Goal: Information Seeking & Learning: Learn about a topic

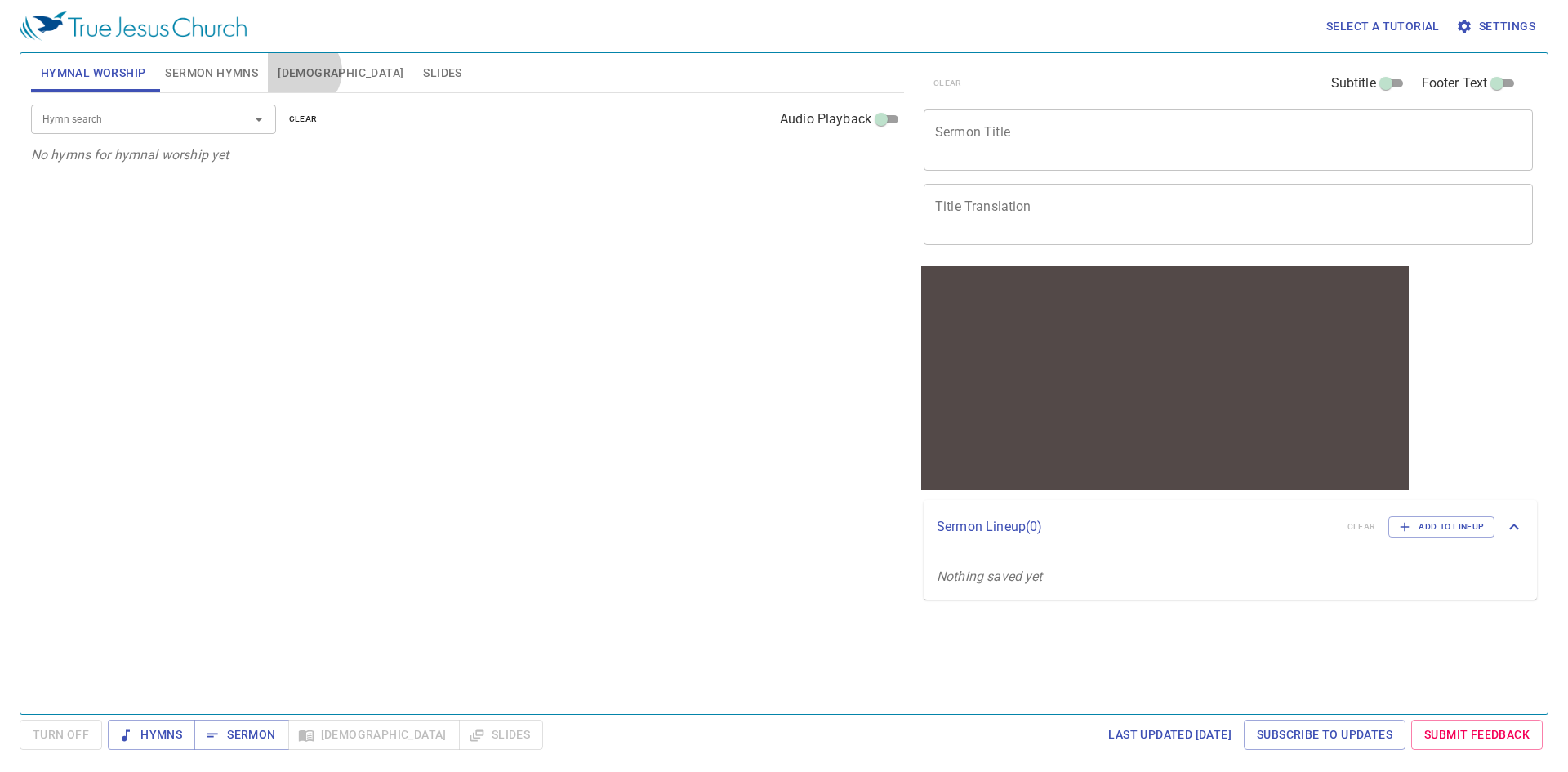
click at [305, 76] on span "Bible" at bounding box center [341, 73] width 126 height 20
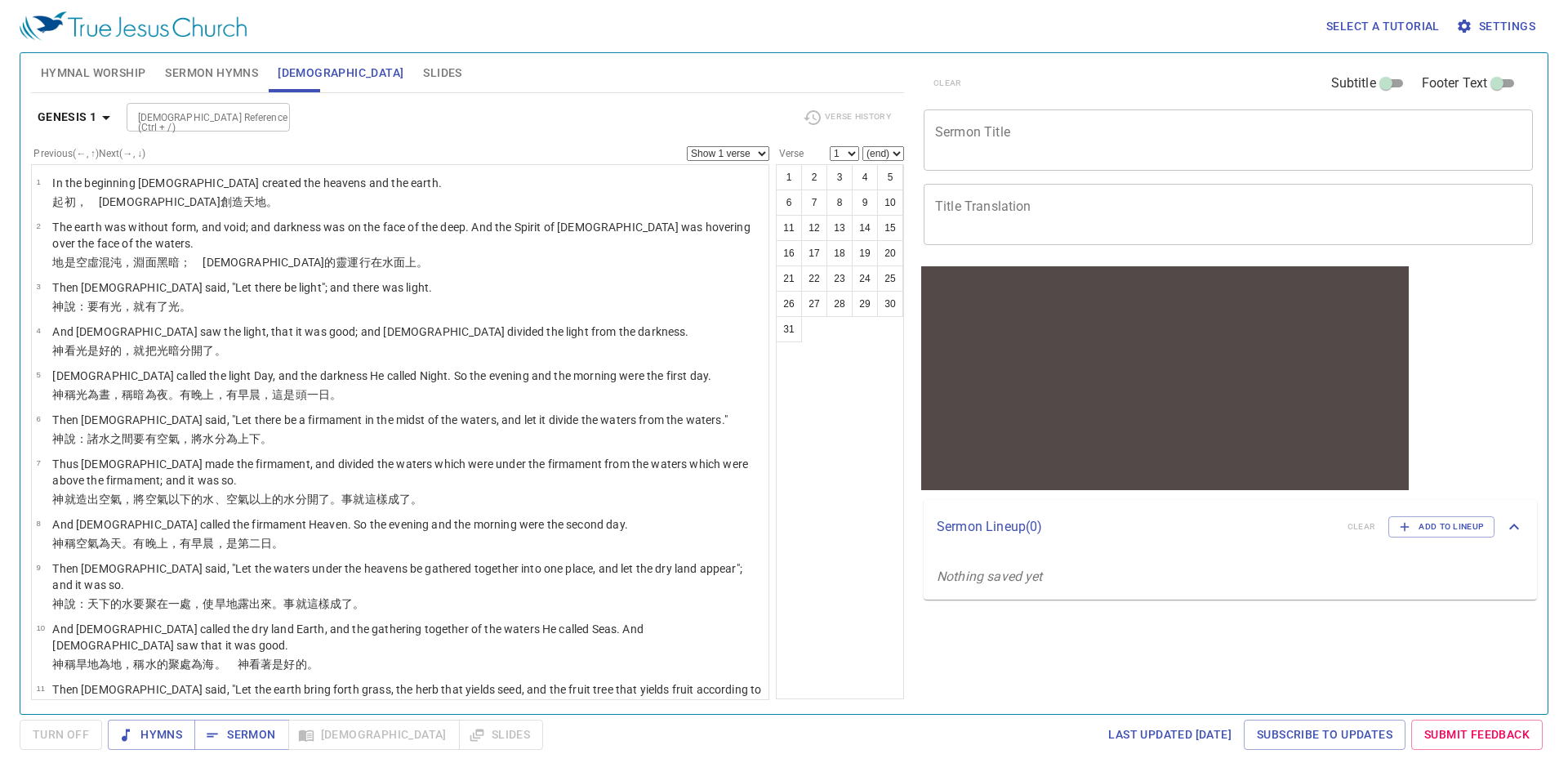
click at [1504, 23] on span "Settings" at bounding box center [1497, 26] width 76 height 20
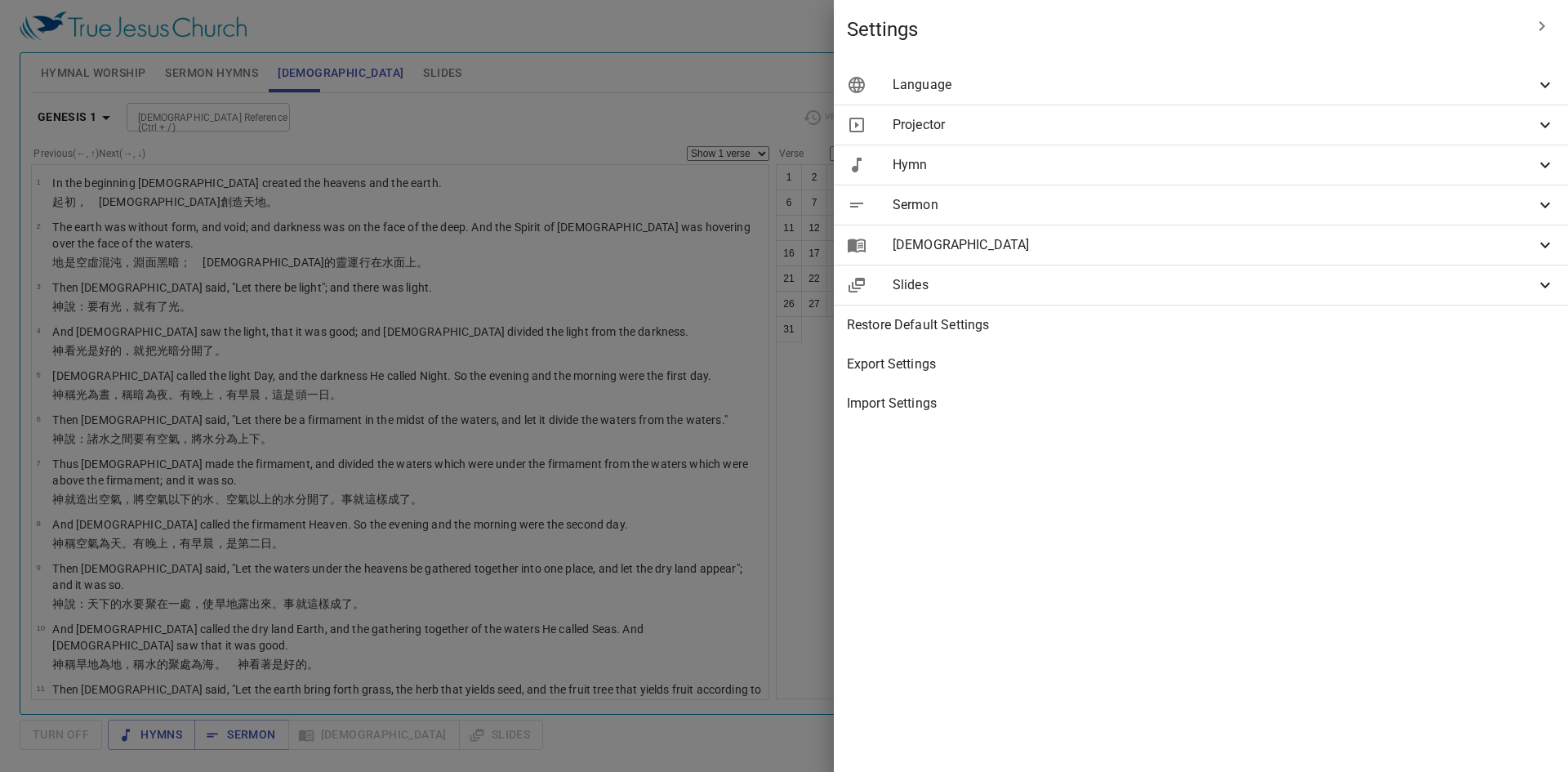
click at [1284, 78] on span "Language" at bounding box center [1215, 86] width 643 height 20
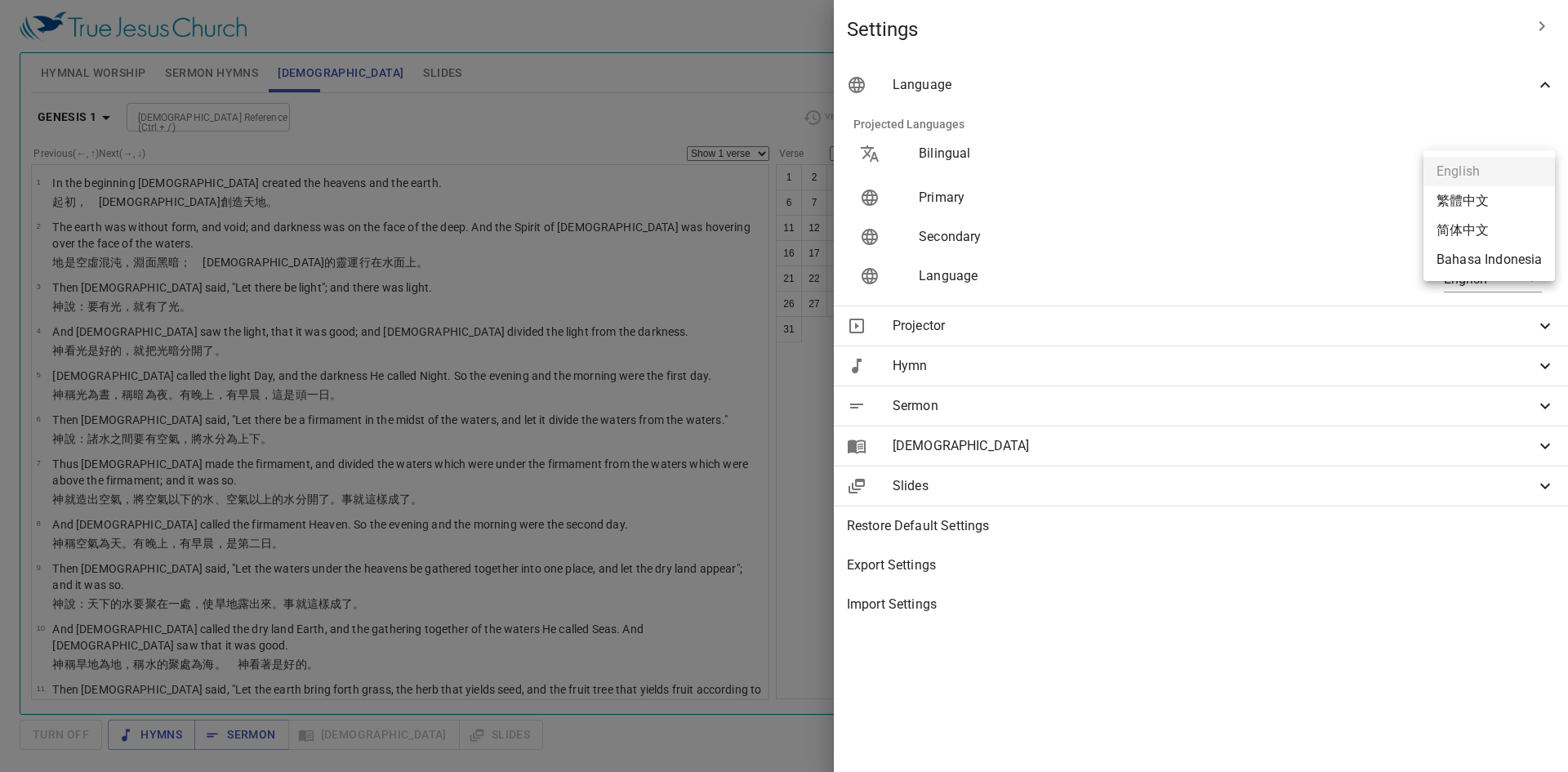
click at [1524, 197] on body "Select a tutorial Settings Hymnal Worship Sermon Hymns Bible Slides Hymn search…" at bounding box center [784, 386] width 1568 height 772
click at [1485, 226] on li "简体中文" at bounding box center [1490, 230] width 131 height 29
type input "zh-simple"
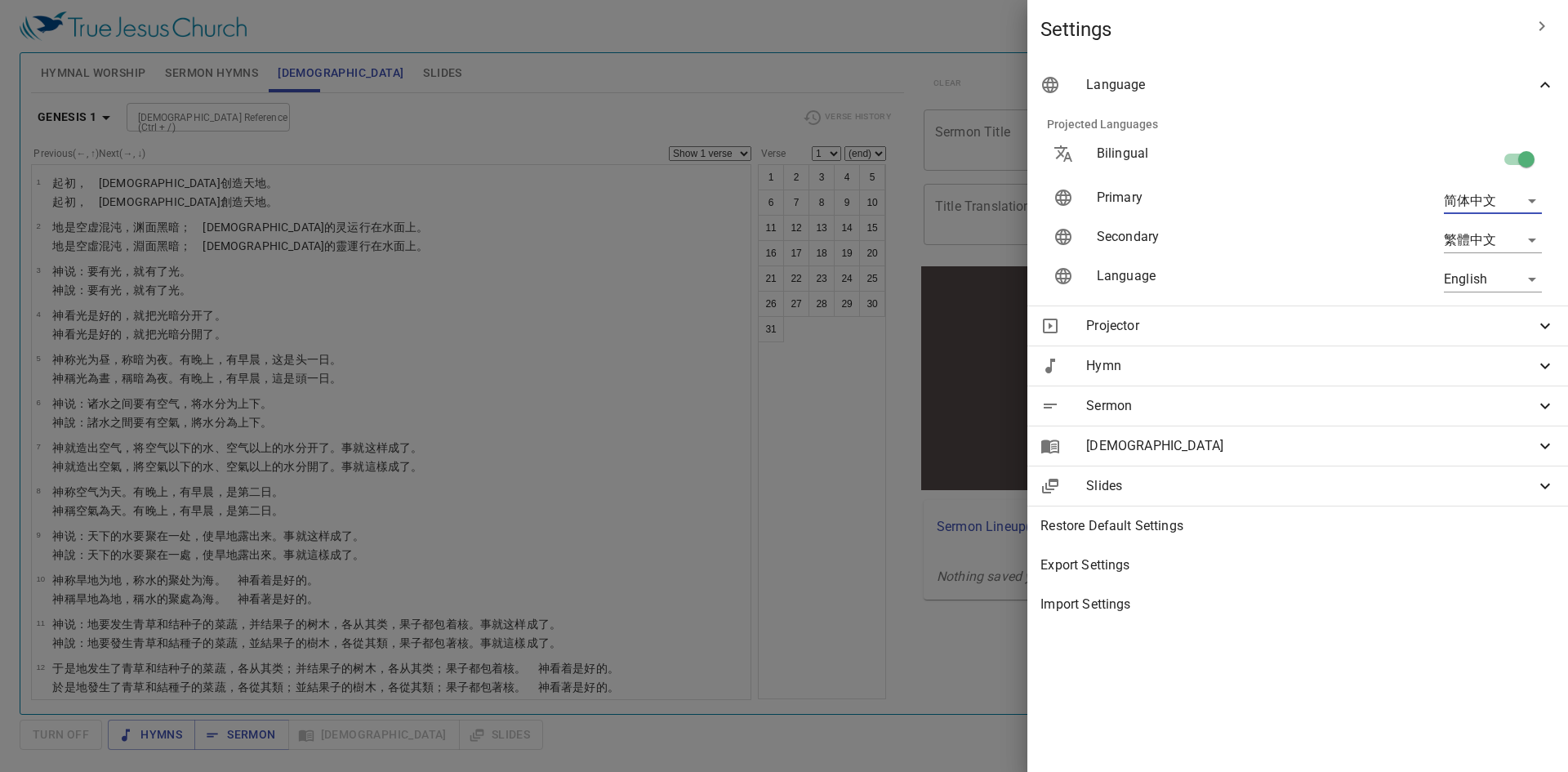
click at [1532, 234] on body "Select a tutorial Settings Hymnal Worship Sermon Hymns Bible Slides Hymn search…" at bounding box center [784, 386] width 1568 height 772
click at [1505, 321] on li "Bahasa Indonesia" at bounding box center [1490, 328] width 131 height 29
type input "id"
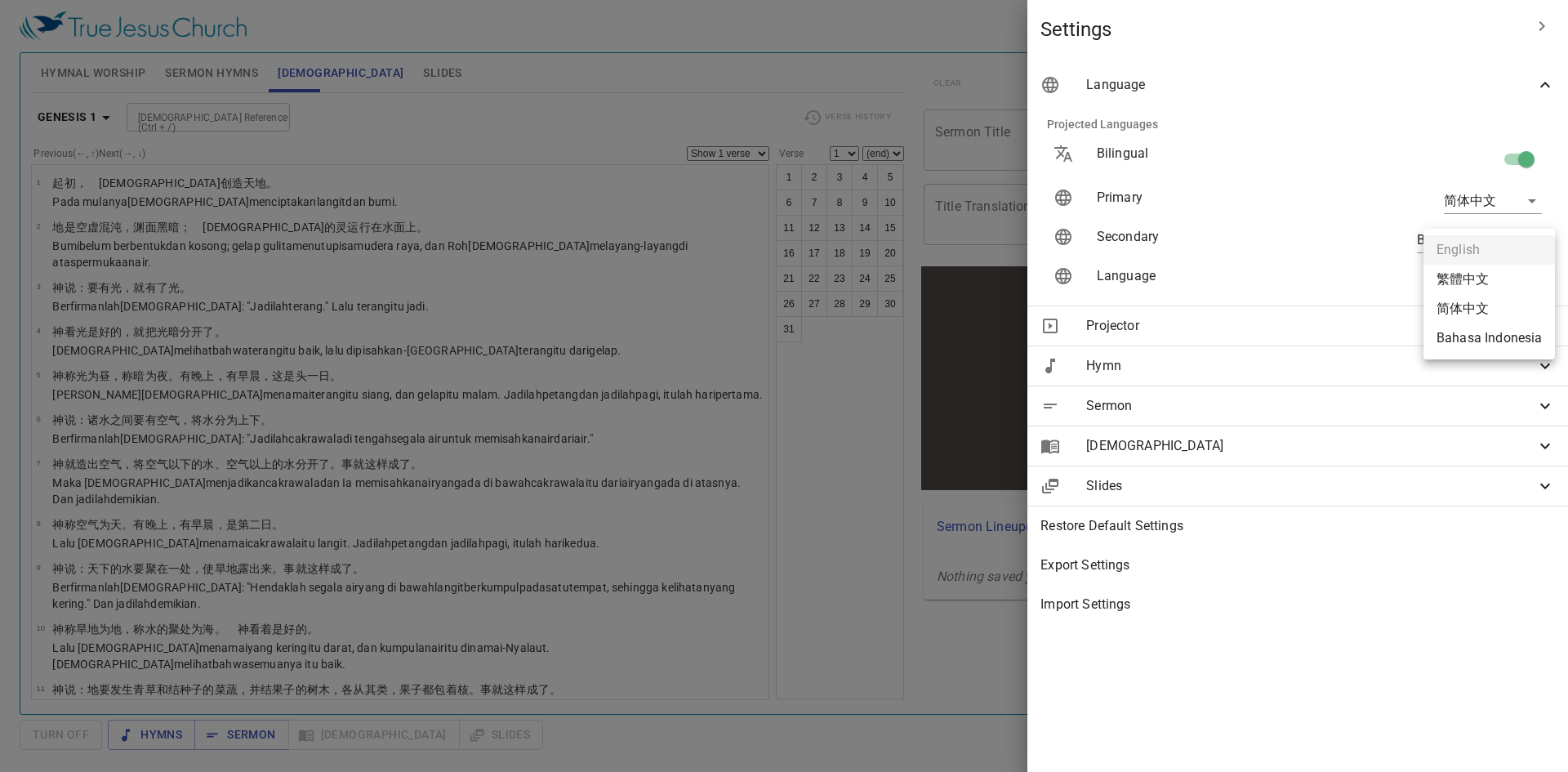
click at [1512, 278] on body "Select a tutorial Settings Hymnal Worship Sermon Hymns Bible Slides Hymn search…" at bounding box center [784, 386] width 1568 height 772
click at [1477, 300] on li "简体中文" at bounding box center [1490, 309] width 131 height 29
type input "zh-simple"
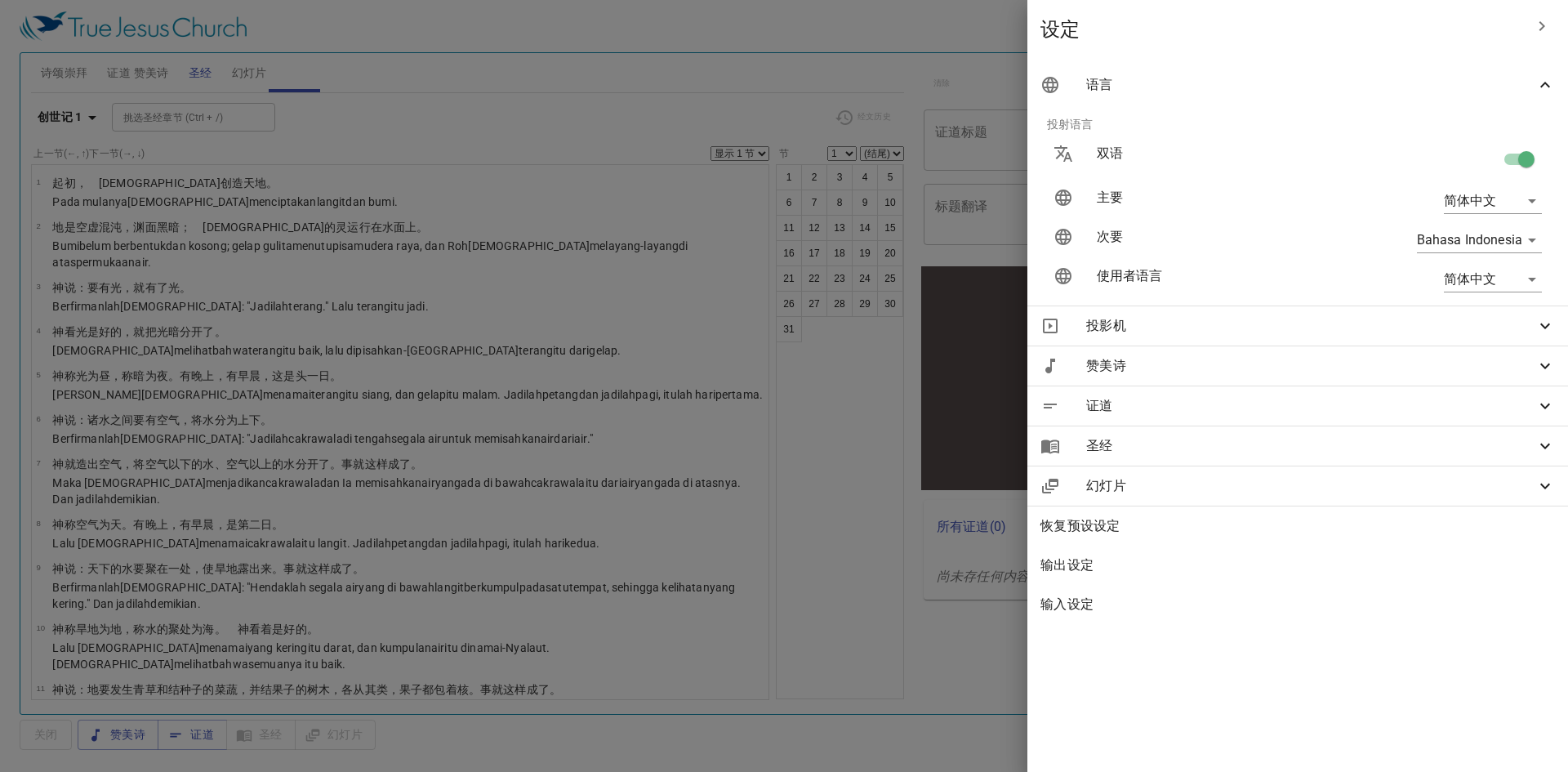
click at [528, 77] on div at bounding box center [784, 386] width 1568 height 772
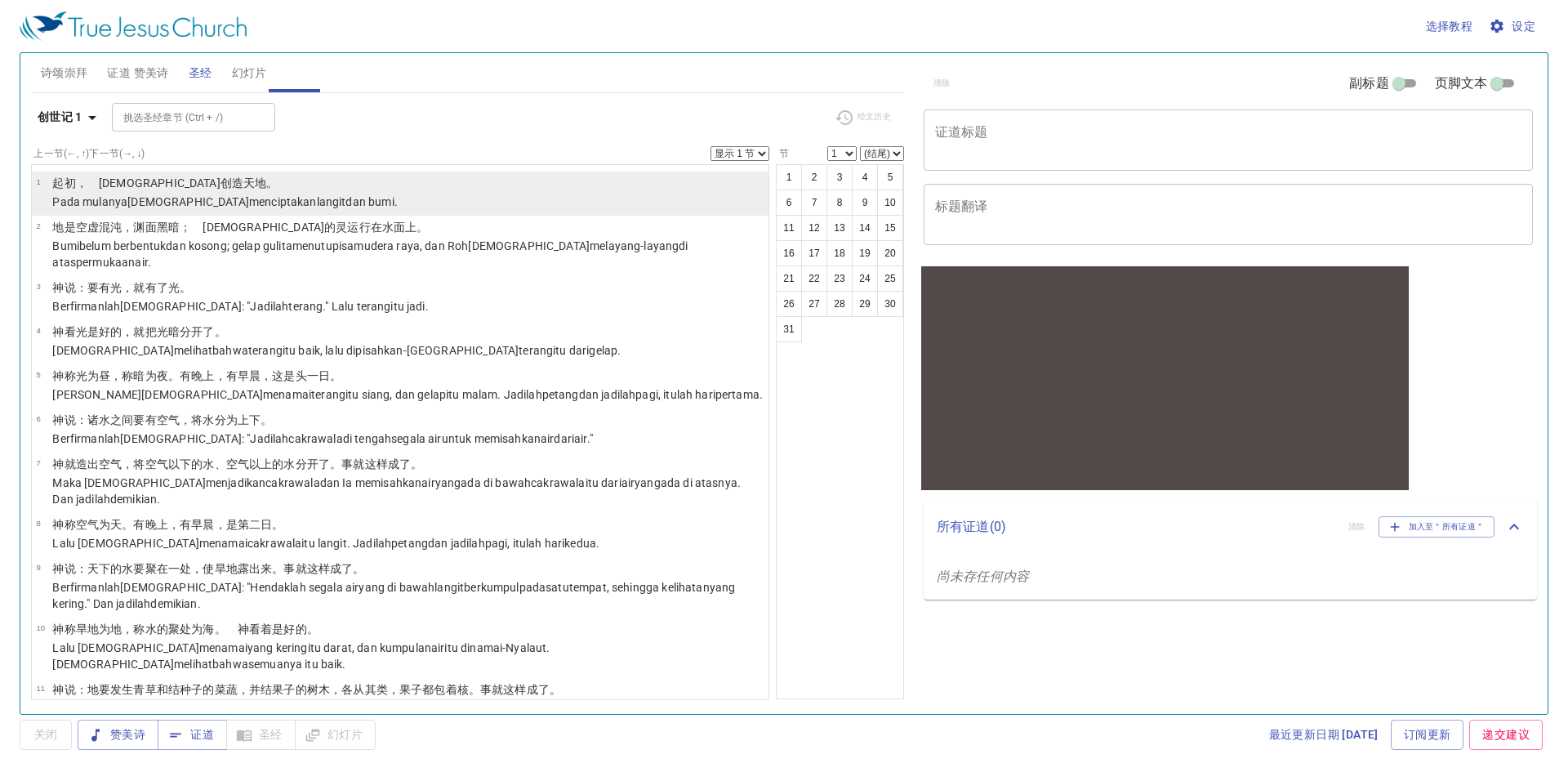
click at [243, 187] on wh1254 "天 地 。" at bounding box center [260, 183] width 35 height 13
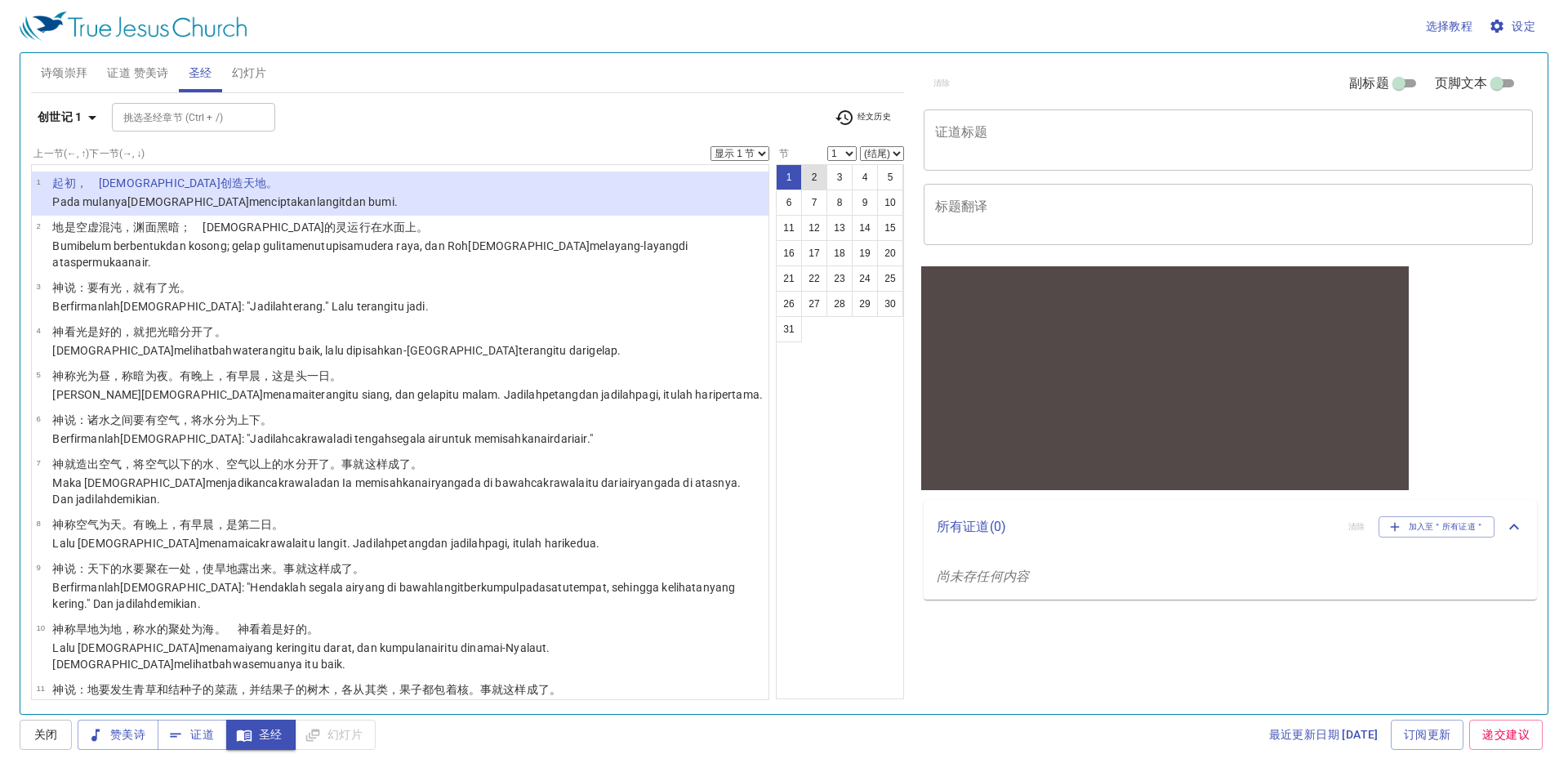
click at [820, 176] on button "2" at bounding box center [814, 177] width 26 height 26
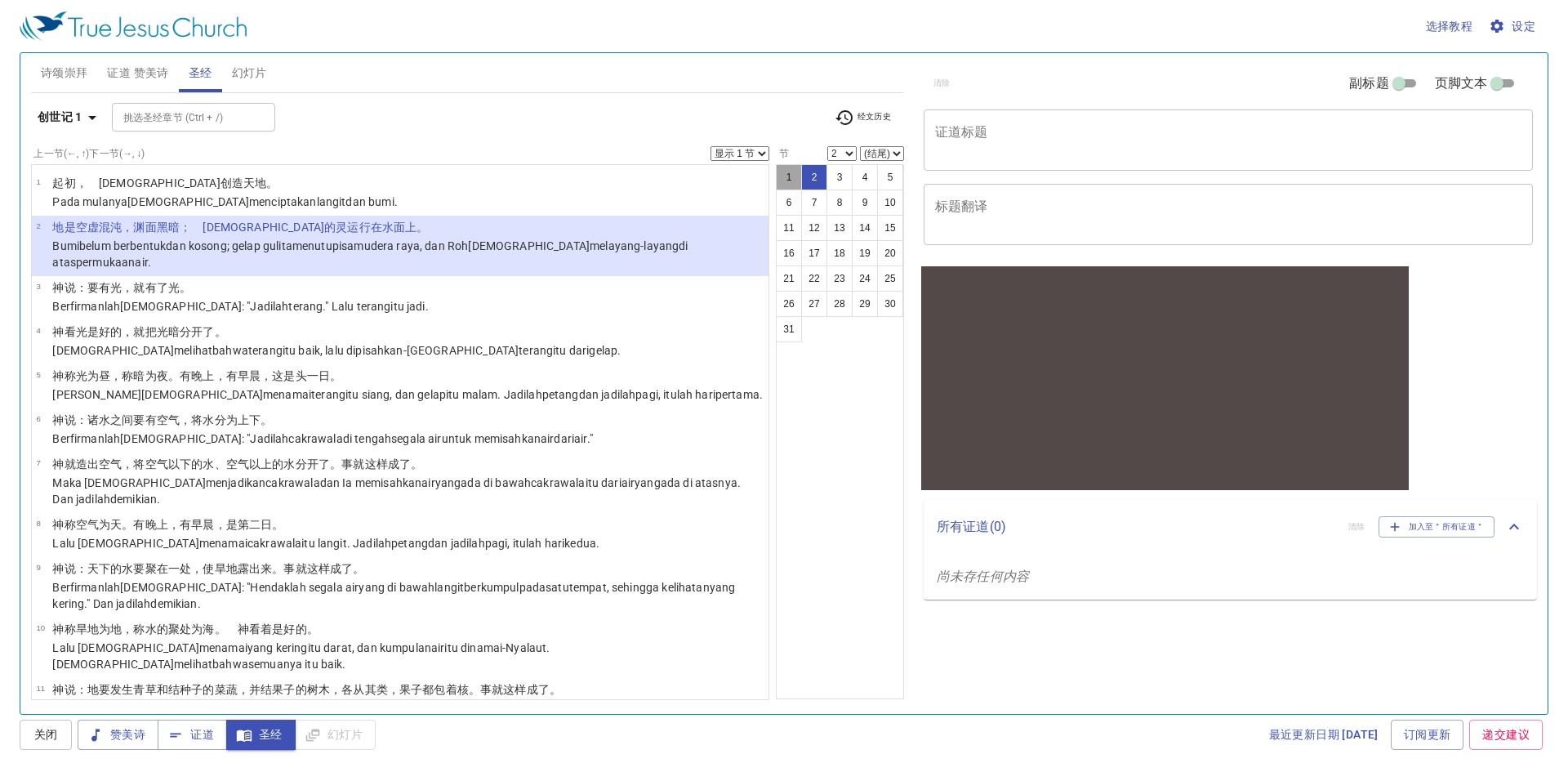
click at [794, 177] on button "1" at bounding box center [789, 177] width 26 height 26
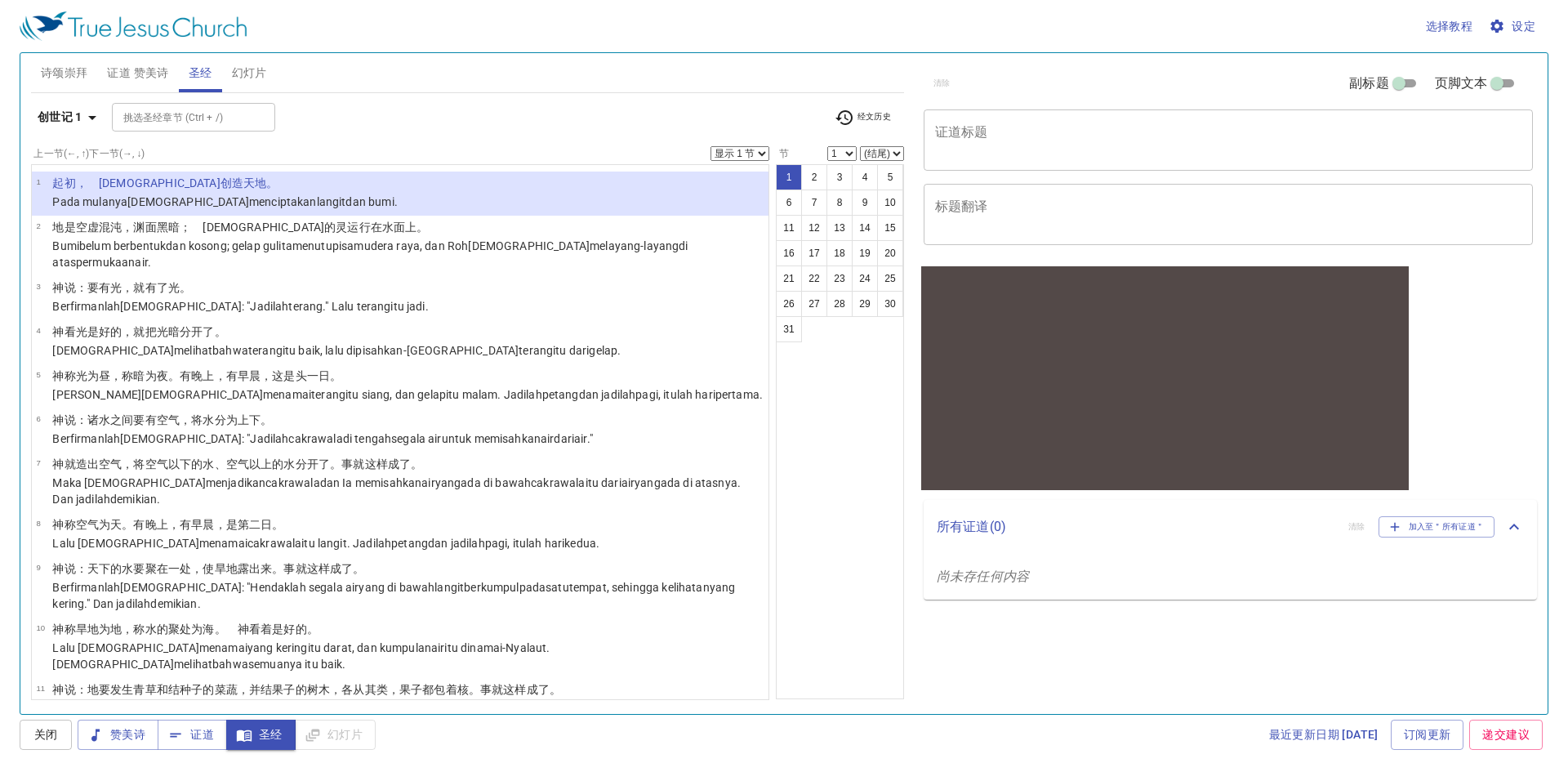
click at [473, 182] on li "1 ﻿起初 ，　神 创造 天 地 。 Pada mulanya Allah menciptakan langit dan bumi ." at bounding box center [400, 193] width 737 height 44
click at [318, 179] on li "1 ﻿起初 ，　神 创造 天 地 。 Pada mulanya Allah menciptakan langit dan bumi ." at bounding box center [400, 193] width 737 height 44
click at [319, 178] on li "1 ﻿起初 ，　神 创造 天 地 。 Pada mulanya Allah menciptakan langit dan bumi ." at bounding box center [400, 193] width 737 height 44
click at [496, 200] on li "1 ﻿起初 ，　神 创造 天 地 。 Pada mulanya Allah menciptakan langit dan bumi ." at bounding box center [400, 193] width 737 height 44
click at [501, 200] on li "1 ﻿起初 ，　神 创造 天 地 。 Pada mulanya Allah menciptakan langit dan bumi ." at bounding box center [400, 193] width 737 height 44
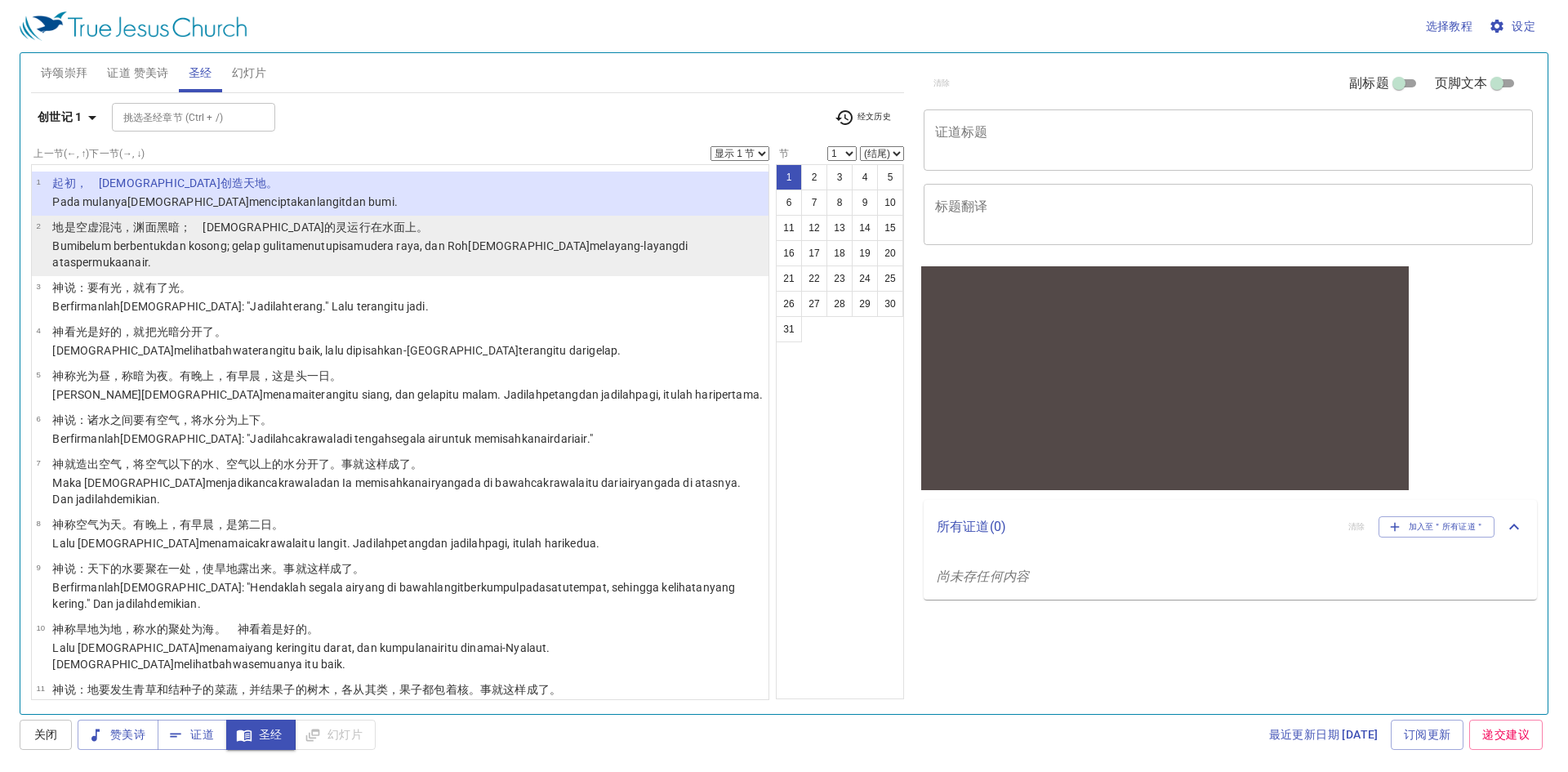
click at [127, 226] on wh922 "，渊 面 黑暗 ；　神 的灵 运行 在水 面 上 。" at bounding box center [275, 227] width 306 height 13
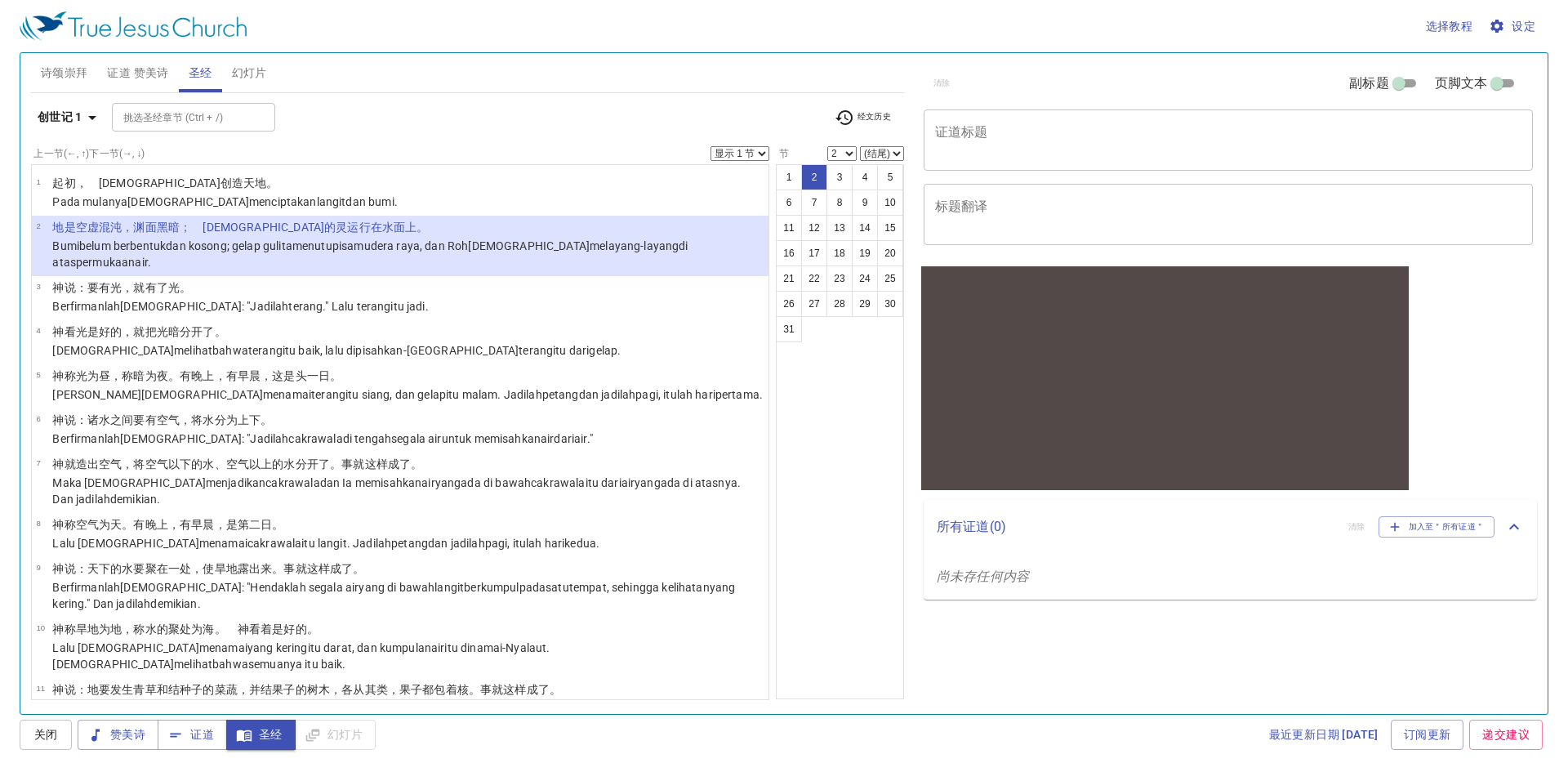
click at [1220, 446] on div at bounding box center [1166, 462] width 488 height 56
click at [202, 68] on span "圣经" at bounding box center [200, 73] width 24 height 20
click at [1125, 375] on div at bounding box center [1166, 361] width 488 height 146
click at [789, 178] on button "1" at bounding box center [789, 177] width 26 height 26
select select "1"
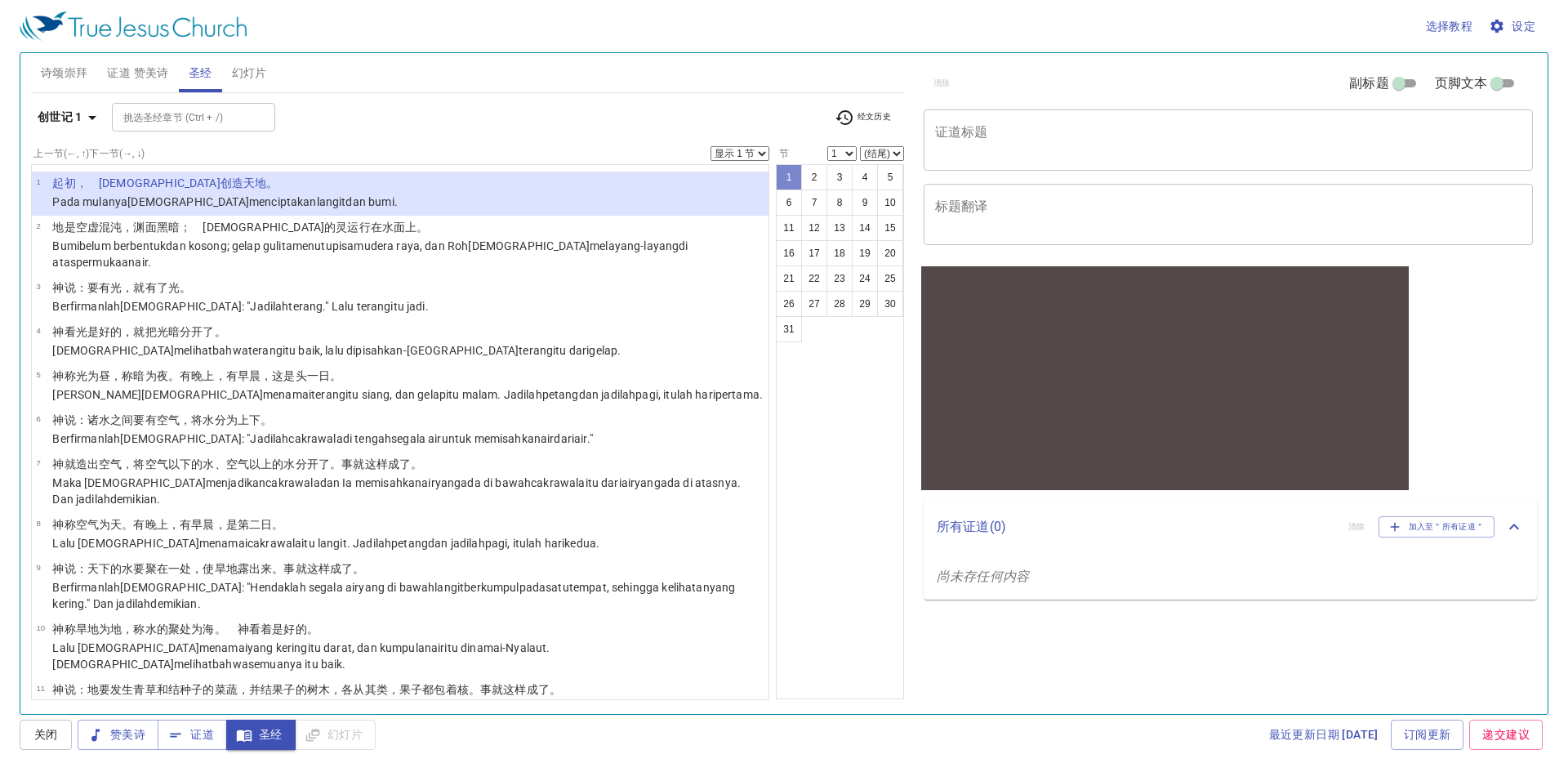
click at [789, 178] on button "1" at bounding box center [789, 177] width 26 height 26
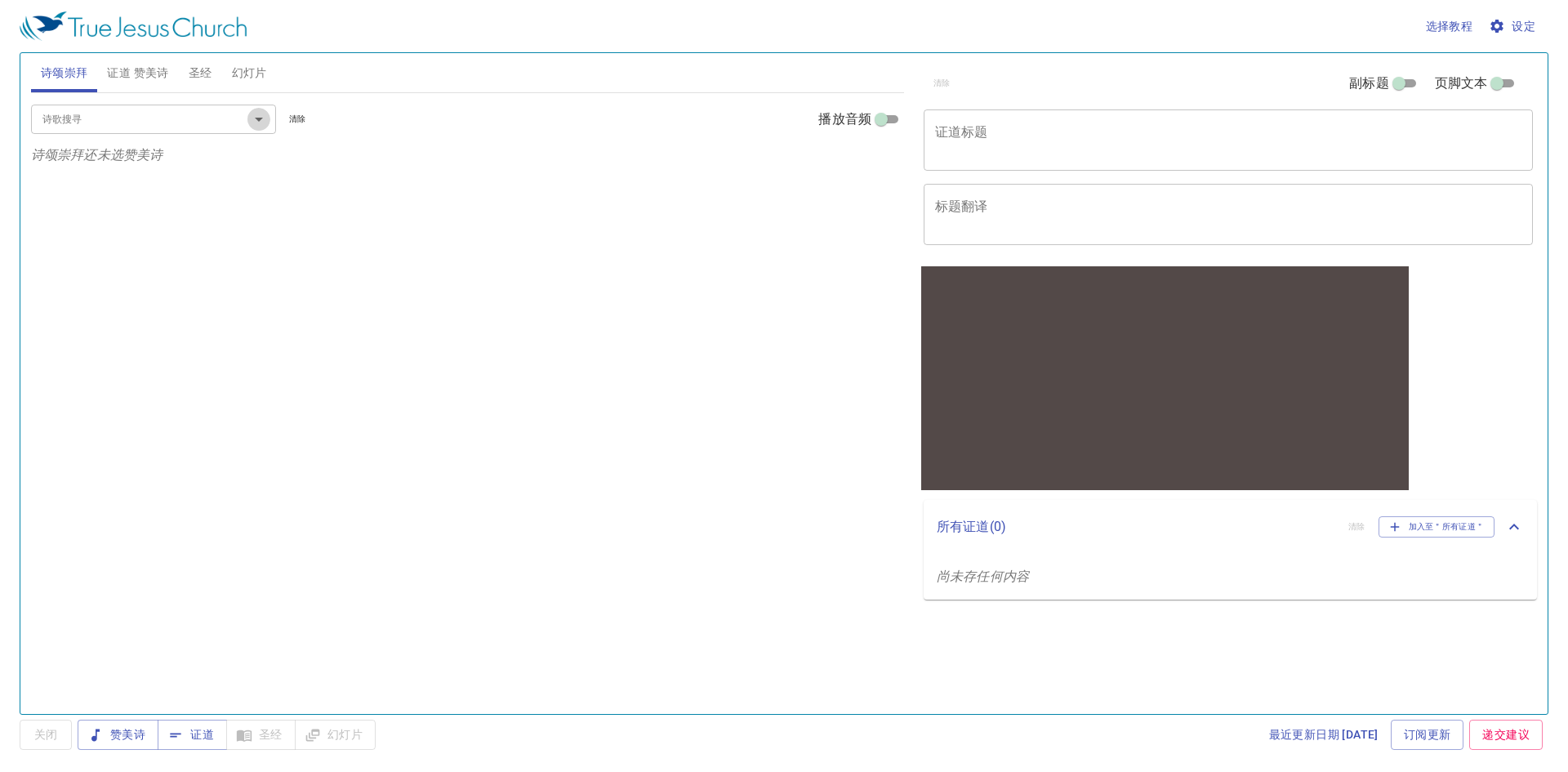
click at [258, 123] on icon "Open" at bounding box center [260, 119] width 20 height 20
click at [195, 73] on span "圣经" at bounding box center [200, 73] width 24 height 20
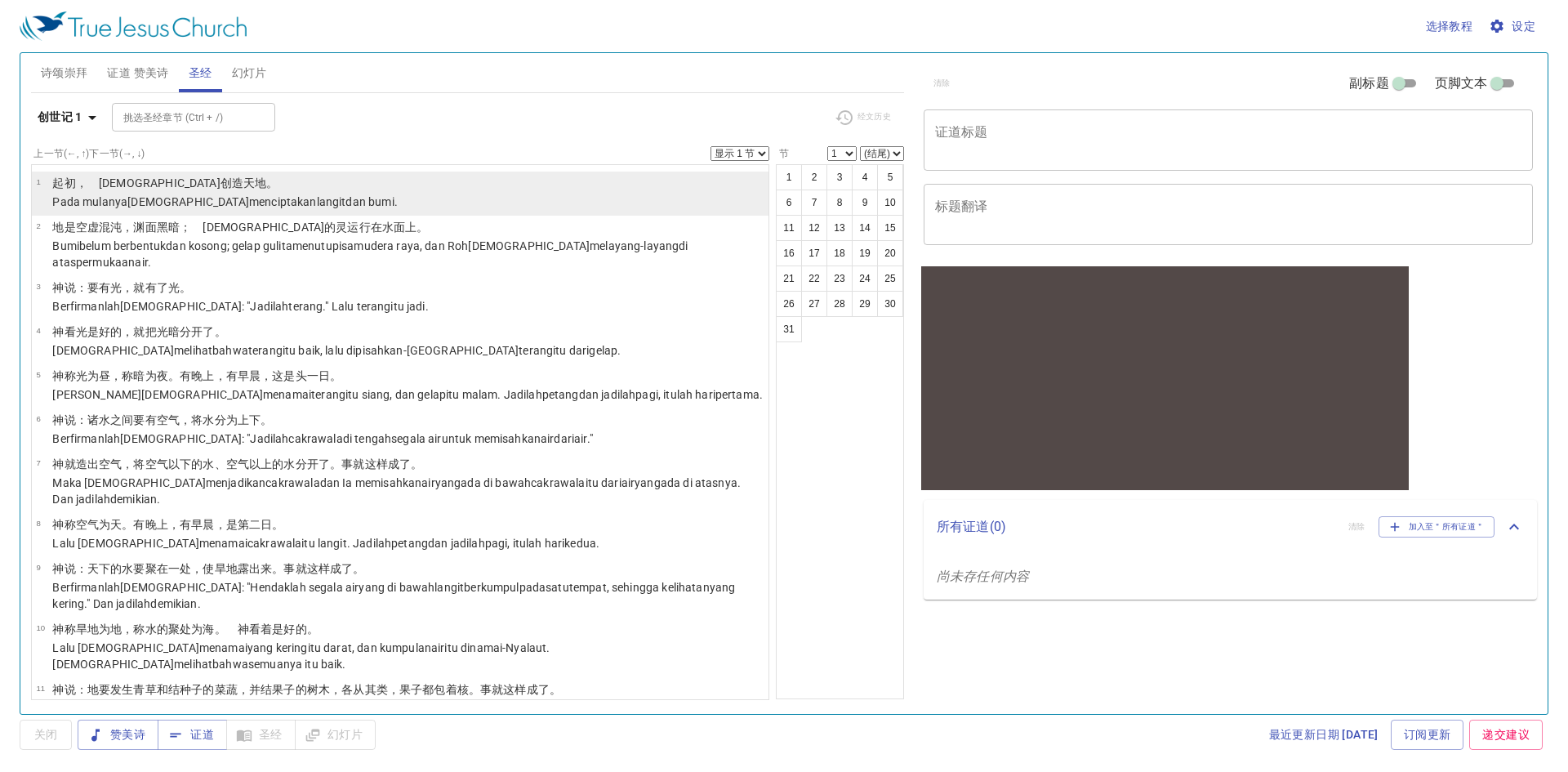
click at [135, 190] on p "﻿起初 ，　神 创造 天 地 。" at bounding box center [224, 183] width 345 height 16
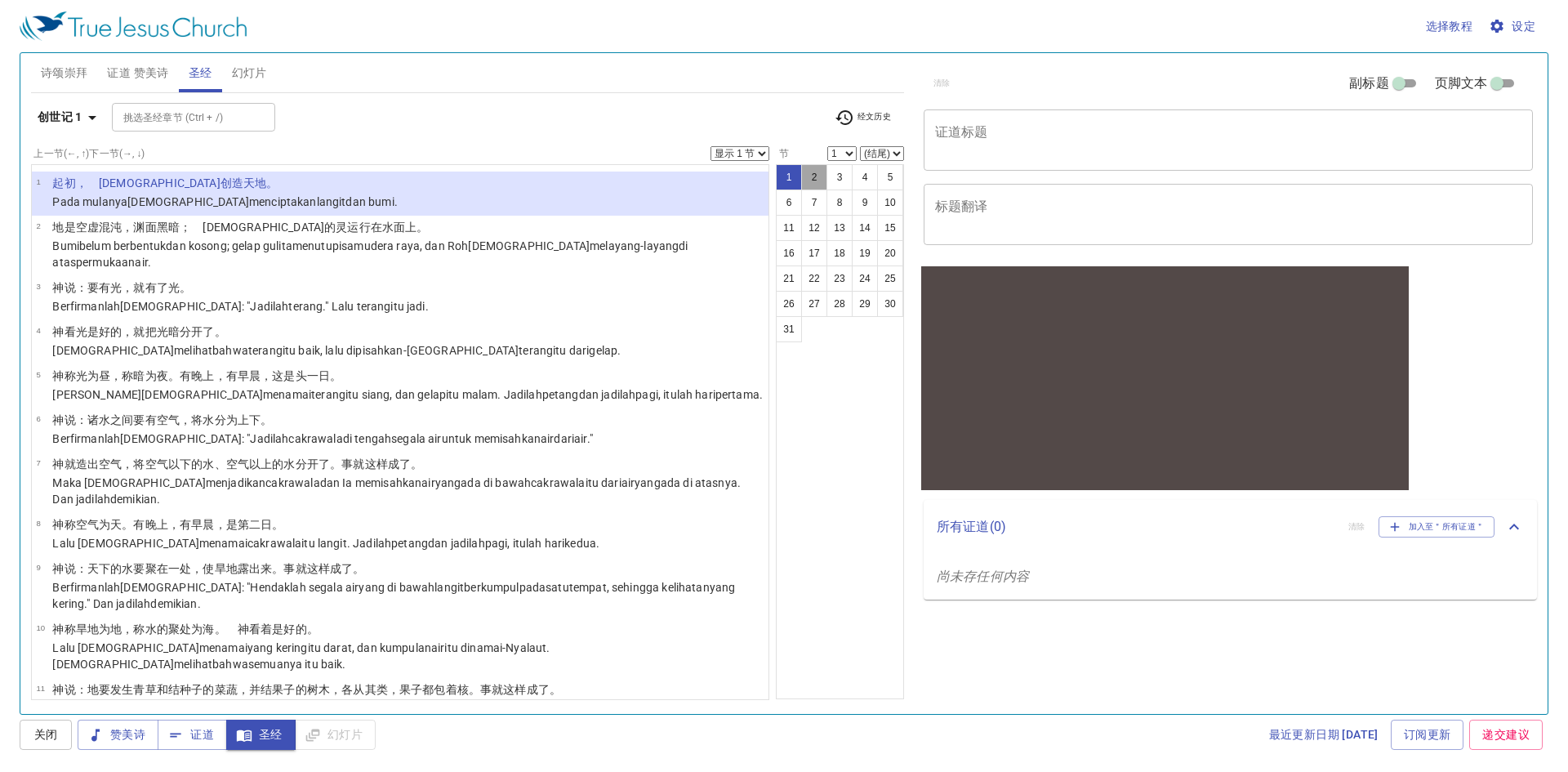
click at [811, 179] on button "2" at bounding box center [814, 177] width 26 height 26
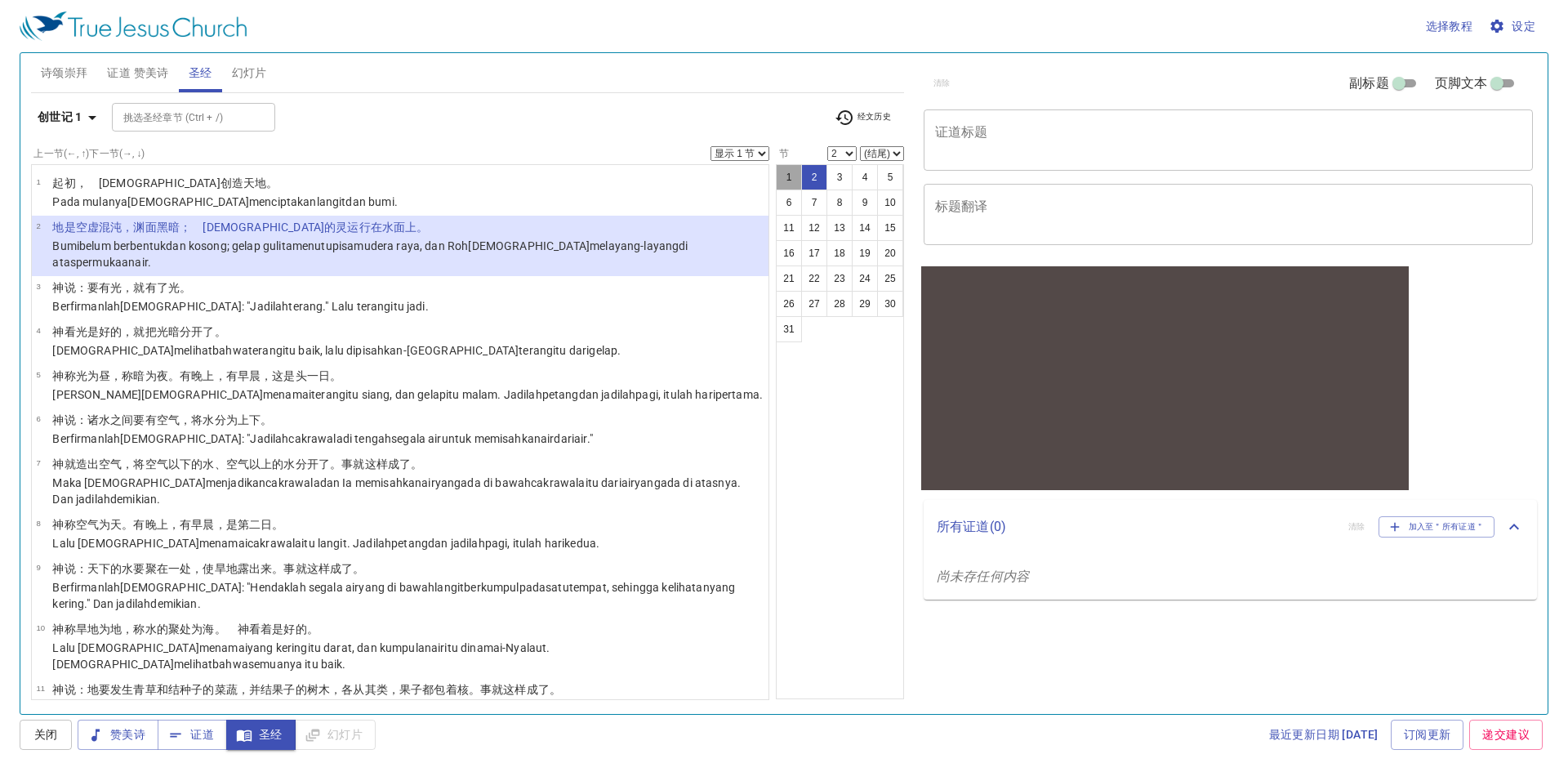
click at [783, 178] on button "1" at bounding box center [789, 177] width 26 height 26
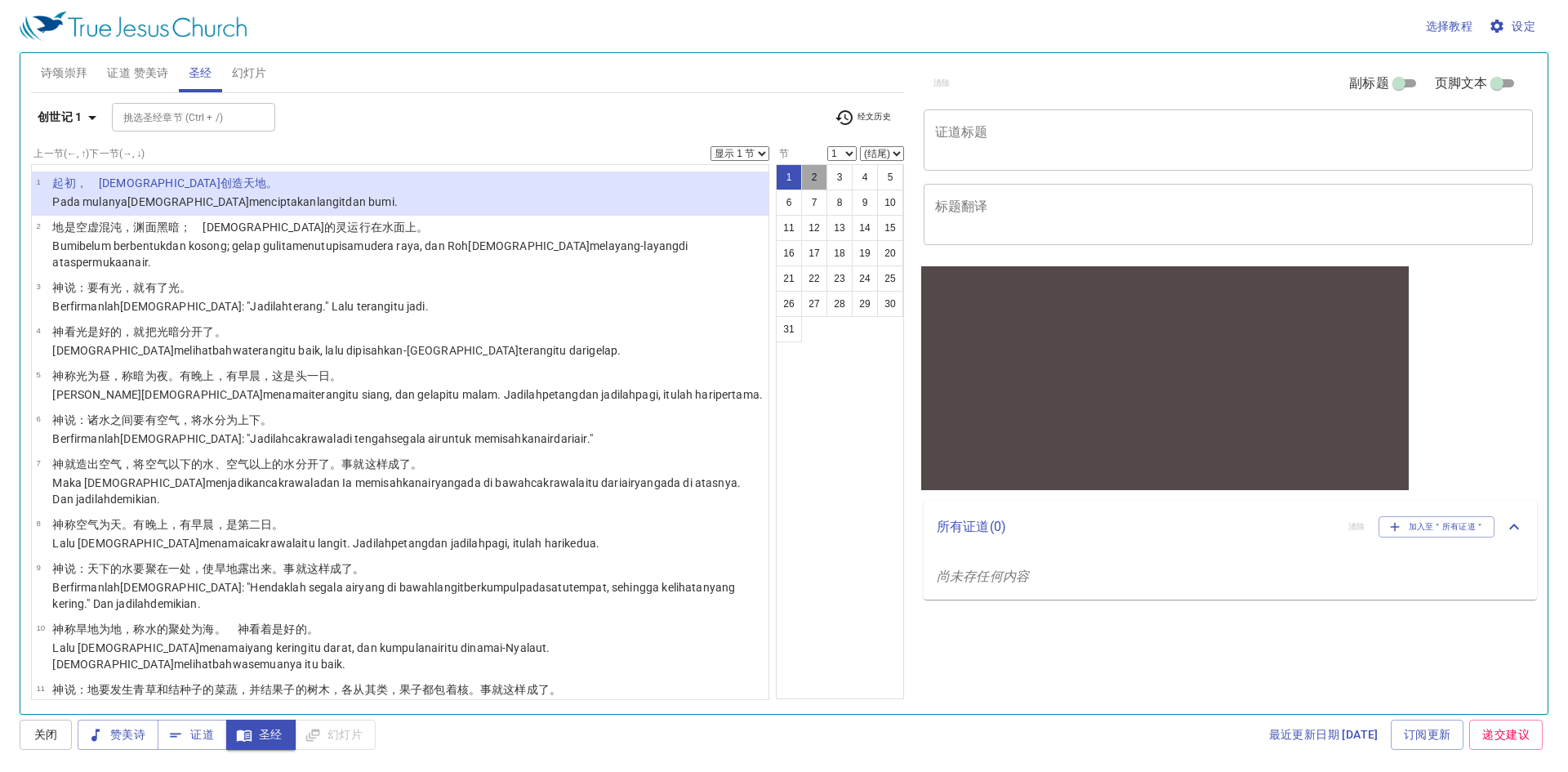
click at [810, 170] on button "2" at bounding box center [814, 177] width 26 height 26
select select "2"
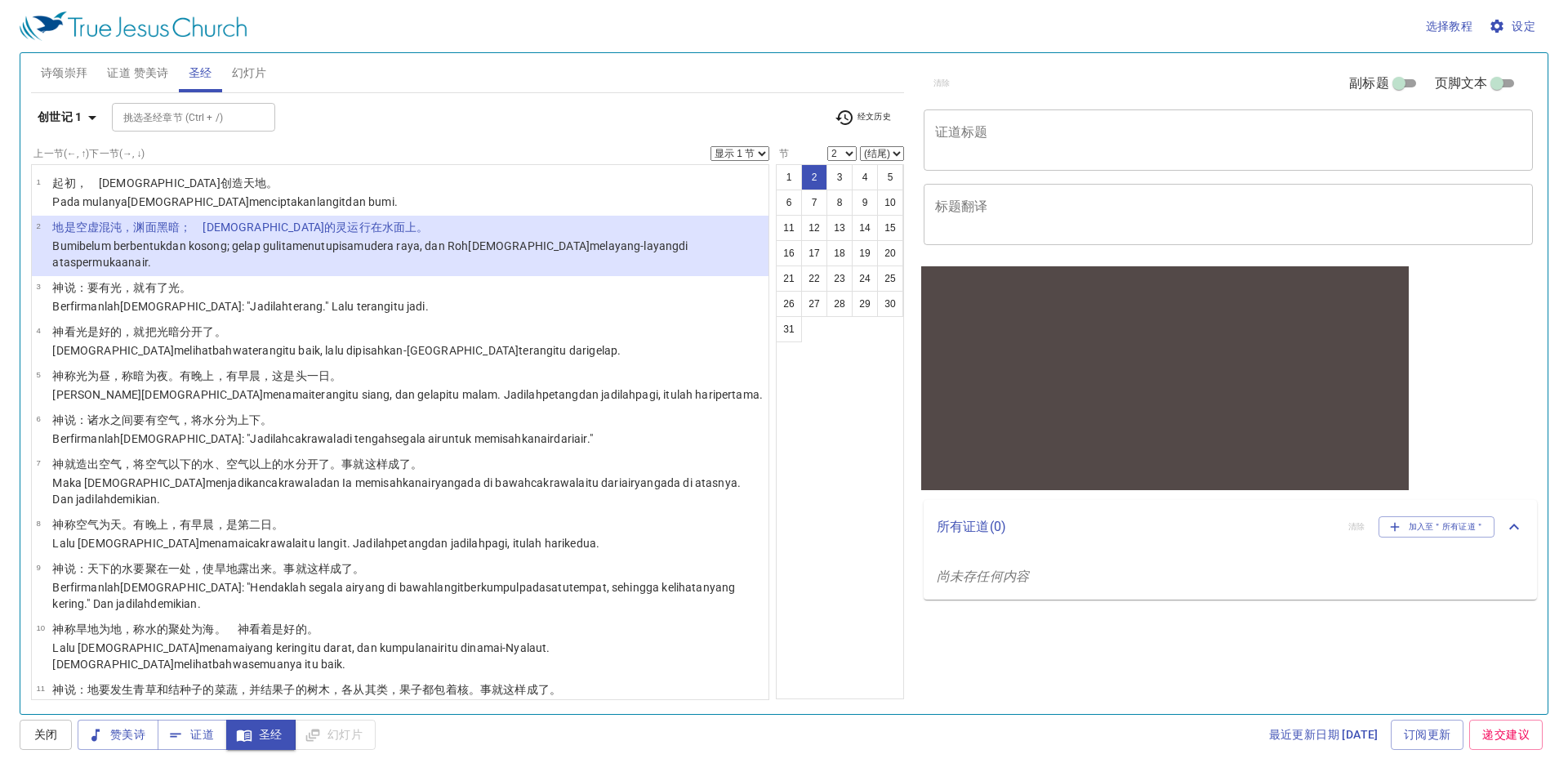
select select "3"
